Goal: Use online tool/utility: Use online tool/utility

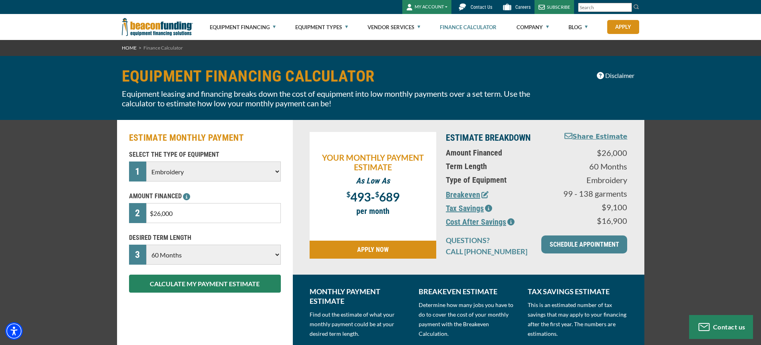
select select "1"
select select "60"
drag, startPoint x: 185, startPoint y: 212, endPoint x: 139, endPoint y: 209, distance: 46.0
click at [139, 209] on div "2 $26,000" at bounding box center [205, 213] width 152 height 20
type input "$10,000"
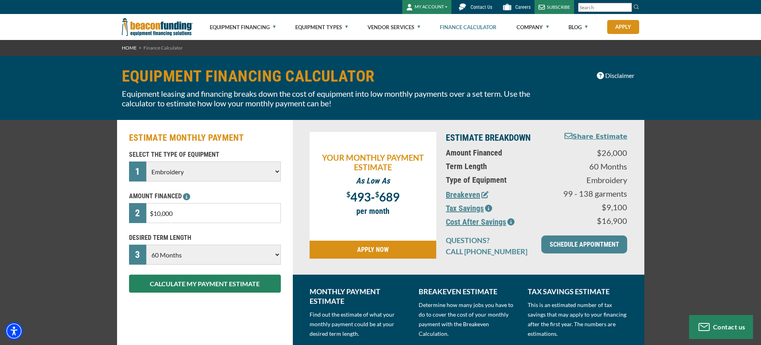
click at [177, 259] on select "Choose 36 Months 48 Months 60 Months" at bounding box center [213, 254] width 134 height 20
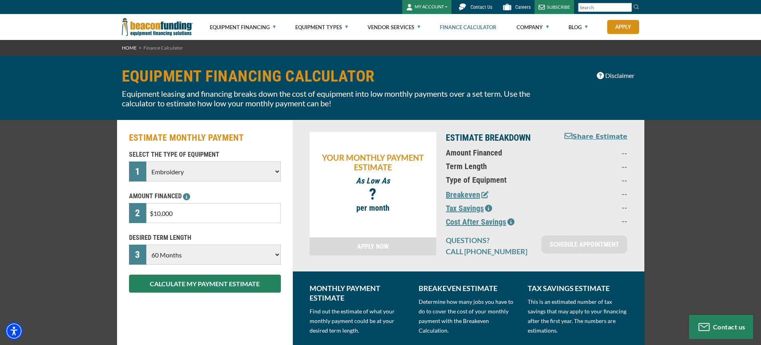
select select "36"
click at [146, 244] on select "Choose 36 Months 48 Months 60 Months" at bounding box center [213, 254] width 134 height 20
click at [194, 279] on button "CALCULATE MY PAYMENT ESTIMATE" at bounding box center [205, 283] width 152 height 18
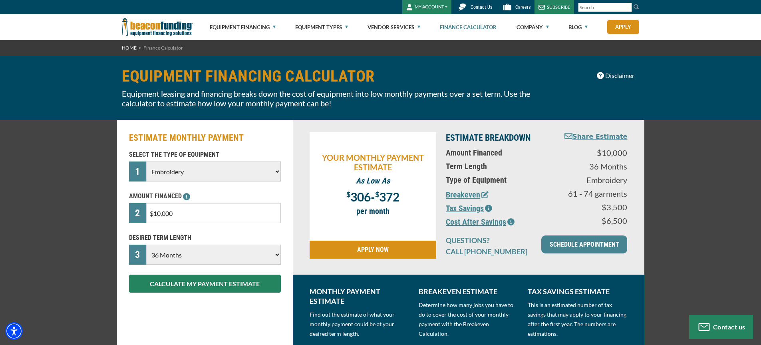
click at [475, 197] on button "Breakeven" at bounding box center [467, 195] width 43 height 12
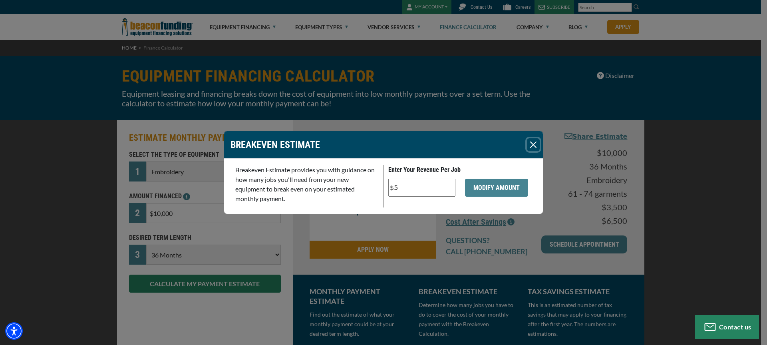
click at [533, 141] on button "Close" at bounding box center [533, 144] width 13 height 13
